Goal: Information Seeking & Learning: Check status

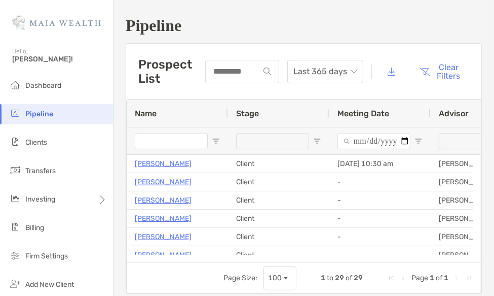
click at [164, 137] on input "Name Filter Input" at bounding box center [171, 141] width 73 height 16
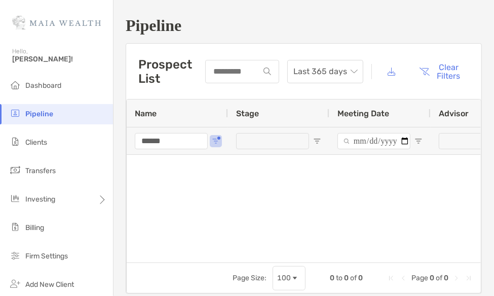
type input "******"
click at [216, 142] on span "Open Filter Menu" at bounding box center [216, 141] width 8 height 8
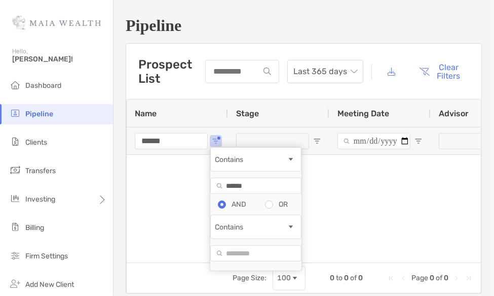
scroll to position [57, 0]
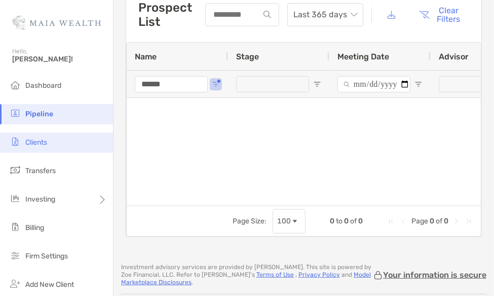
click at [29, 151] on li "Clients" at bounding box center [56, 142] width 113 height 20
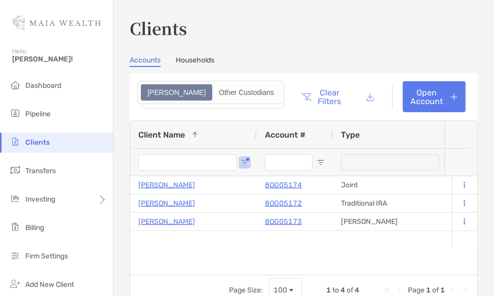
type input "*****"
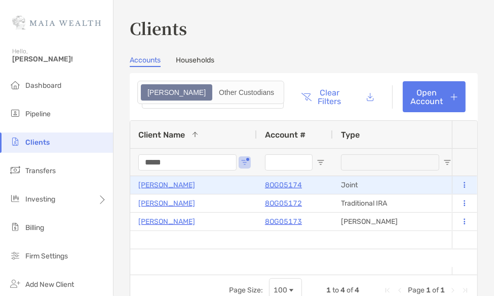
click at [278, 189] on p "8OG05174" at bounding box center [283, 184] width 37 height 13
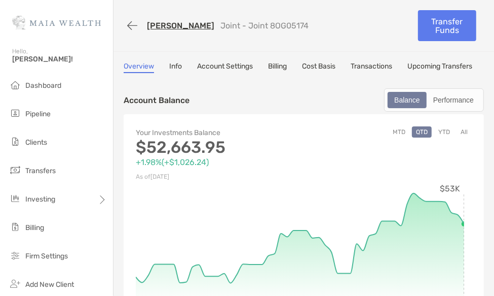
click at [156, 25] on link "[PERSON_NAME]" at bounding box center [180, 26] width 67 height 10
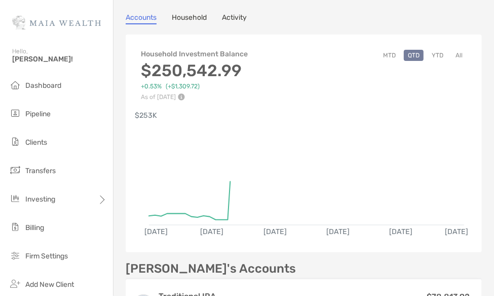
scroll to position [80, 0]
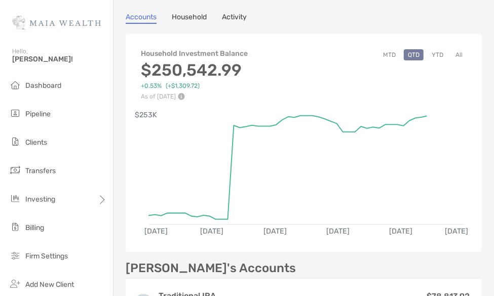
click at [452, 53] on button "All" at bounding box center [459, 54] width 15 height 11
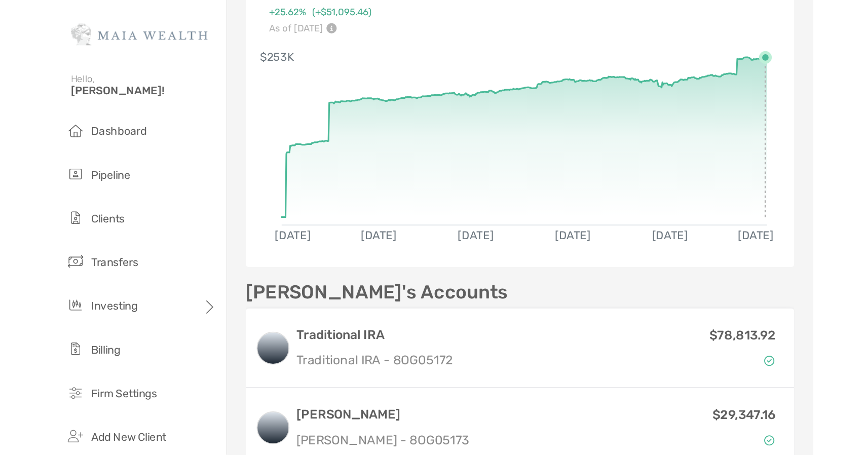
scroll to position [20, 0]
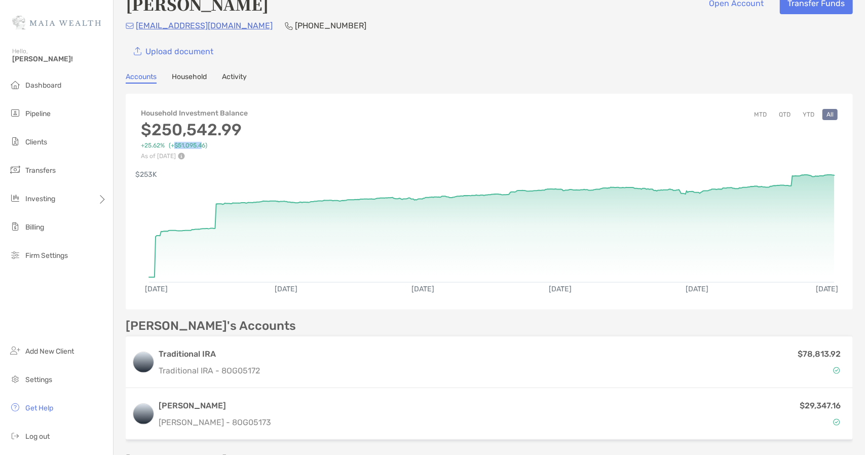
drag, startPoint x: 175, startPoint y: 144, endPoint x: 203, endPoint y: 144, distance: 27.9
click at [203, 144] on span "( +$51,095.46 )" at bounding box center [188, 146] width 39 height 8
drag, startPoint x: 145, startPoint y: 124, endPoint x: 220, endPoint y: 121, distance: 75.1
click at [220, 121] on h3 "$250,542.99" at bounding box center [194, 129] width 107 height 19
drag, startPoint x: 174, startPoint y: 145, endPoint x: 209, endPoint y: 146, distance: 34.5
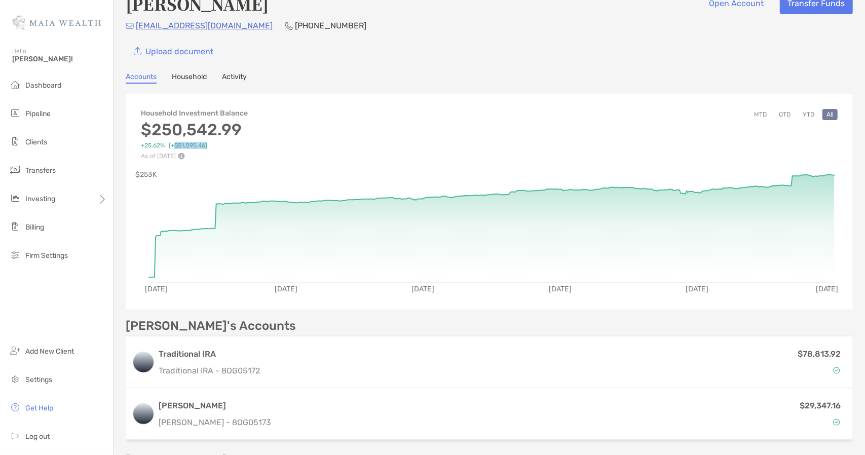
click at [209, 146] on div "+25.62% ( +$51,095.46 )" at bounding box center [189, 146] width 96 height 8
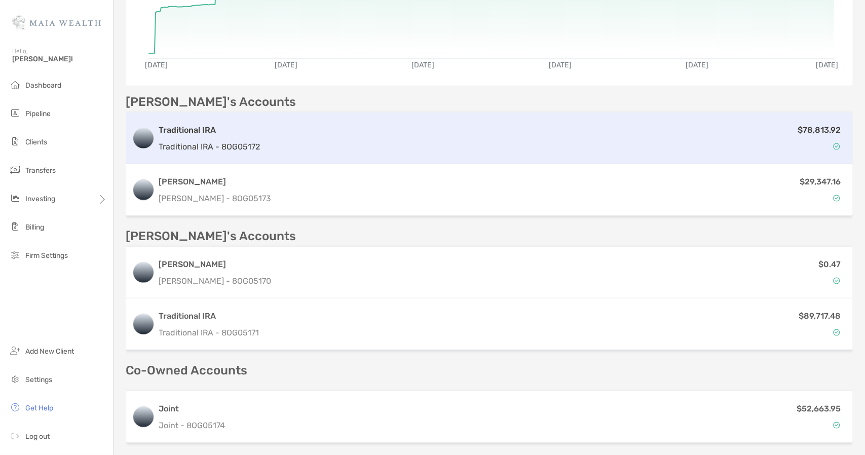
scroll to position [0, 0]
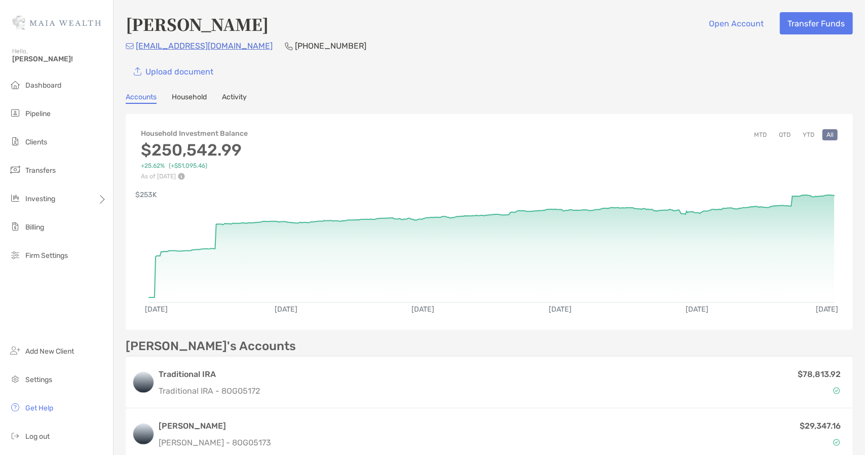
click at [494, 216] on div "Dec 8, '23 Apr 10, '24 Aug 12, '24 Dec 15, '24 Apr 18, '25 Aug 21, '25 $253K" at bounding box center [489, 252] width 727 height 145
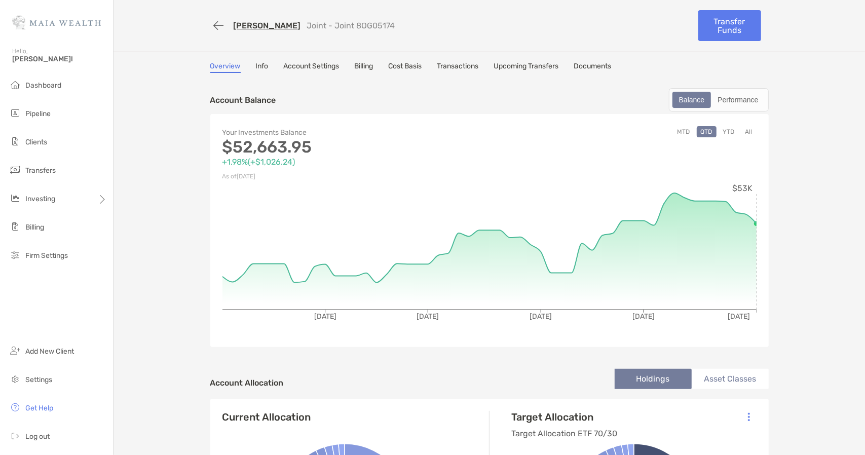
click at [748, 133] on button "All" at bounding box center [749, 131] width 15 height 11
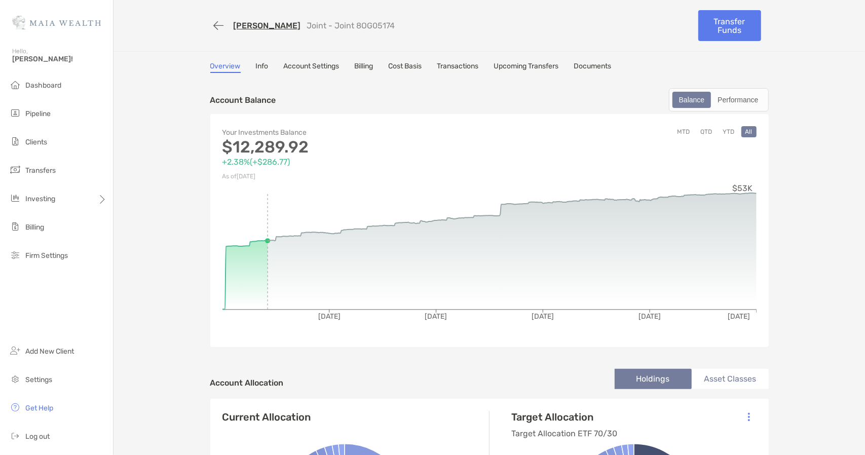
drag, startPoint x: 466, startPoint y: 107, endPoint x: 851, endPoint y: 187, distance: 392.4
